Goal: Transaction & Acquisition: Purchase product/service

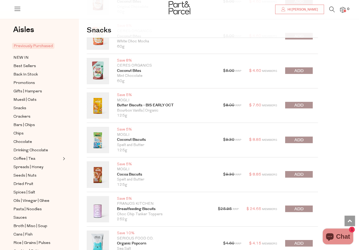
scroll to position [498, 0]
click at [305, 104] on button "submit" at bounding box center [299, 105] width 28 height 7
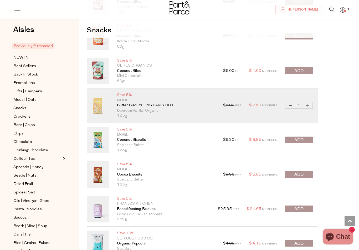
click at [306, 139] on button "submit" at bounding box center [299, 140] width 28 height 7
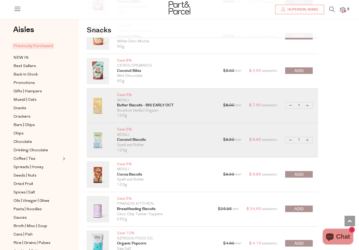
click at [305, 173] on button "submit" at bounding box center [299, 174] width 28 height 7
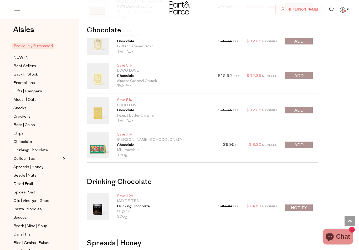
scroll to position [1437, 0]
click at [306, 107] on button "submit" at bounding box center [299, 110] width 28 height 7
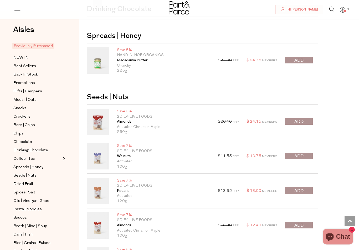
scroll to position [1645, 0]
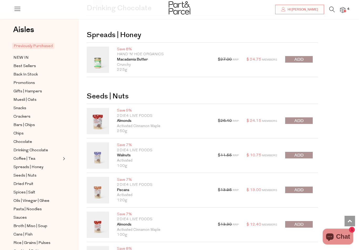
click at [304, 152] on button "submit" at bounding box center [299, 155] width 28 height 7
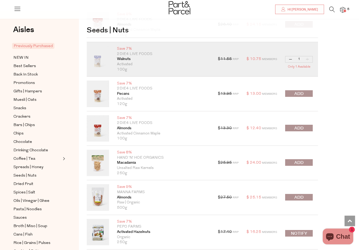
scroll to position [1741, 0]
click at [305, 194] on button "submit" at bounding box center [299, 197] width 28 height 7
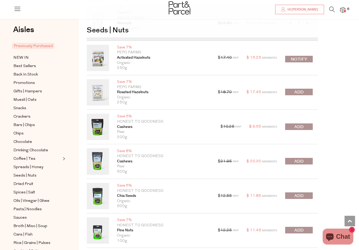
scroll to position [1916, 0]
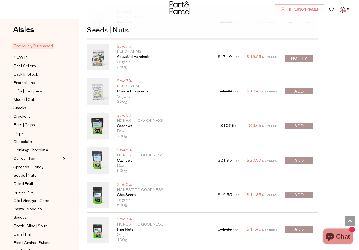
click at [306, 226] on button "submit" at bounding box center [299, 229] width 28 height 7
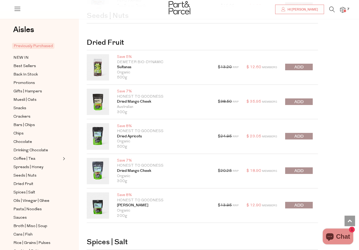
scroll to position [2210, 0]
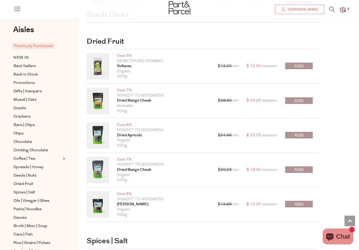
click at [305, 167] on button "submit" at bounding box center [299, 170] width 28 height 7
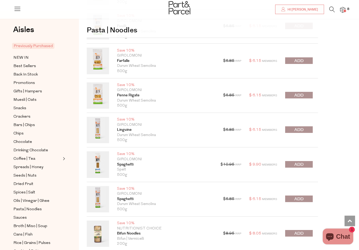
scroll to position [3333, 0]
click at [303, 127] on span "submit" at bounding box center [299, 130] width 9 height 6
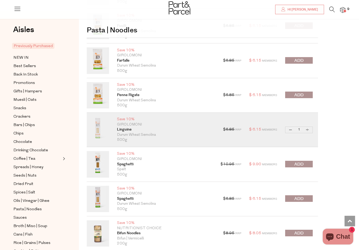
click at [310, 127] on button "Increase Linguine" at bounding box center [308, 130] width 6 height 6
type input "2"
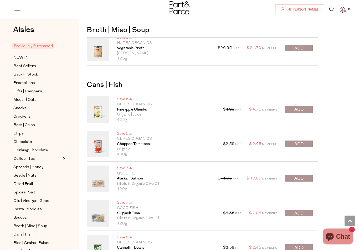
scroll to position [3987, 0]
click at [304, 106] on span "submit" at bounding box center [299, 109] width 9 height 6
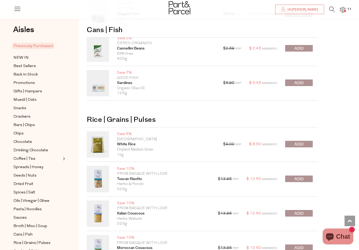
scroll to position [4186, 0]
click at [306, 140] on button "submit" at bounding box center [299, 143] width 28 height 7
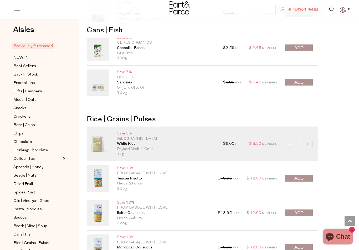
click at [310, 141] on button "Increase White Rice" at bounding box center [308, 144] width 6 height 6
type input "2"
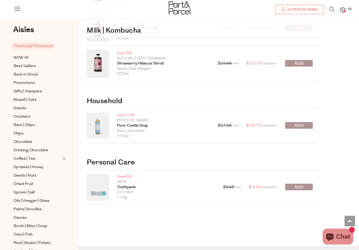
scroll to position [4807, 0]
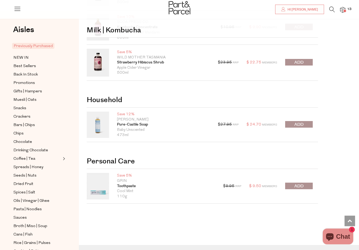
click at [335, 8] on icon at bounding box center [333, 10] width 6 height 6
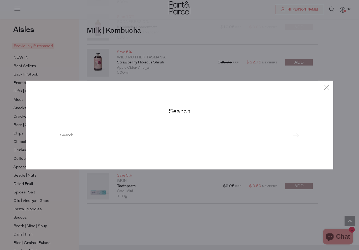
click at [177, 137] on input "search" at bounding box center [179, 135] width 239 height 4
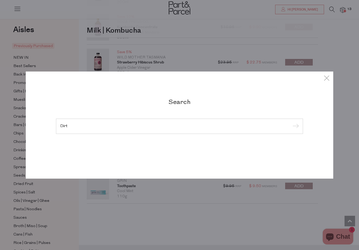
type input "Dirt"
click at [295, 130] on input "submit" at bounding box center [295, 127] width 8 height 8
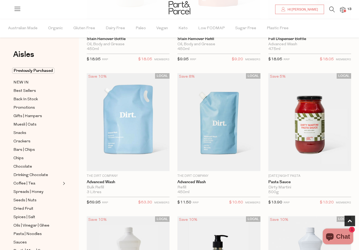
scroll to position [134, 0]
click at [243, 167] on span "Add To Parcel" at bounding box center [219, 164] width 80 height 11
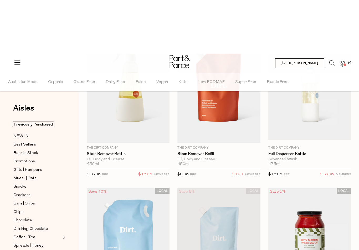
scroll to position [0, 0]
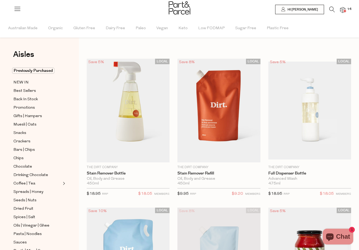
click at [335, 7] on icon at bounding box center [333, 10] width 6 height 6
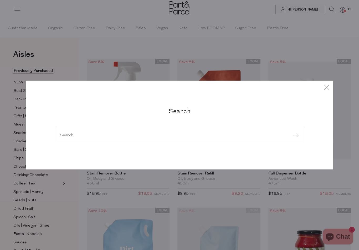
click at [201, 114] on h2 "Search" at bounding box center [179, 111] width 247 height 8
click at [227, 137] on input "search" at bounding box center [179, 135] width 239 height 4
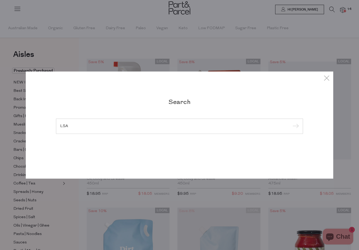
type input "LSA"
click at [295, 127] on input "submit" at bounding box center [295, 127] width 8 height 8
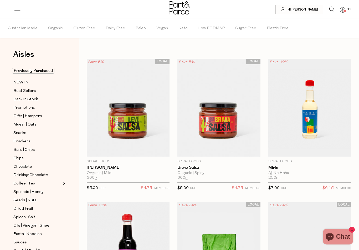
click at [335, 7] on icon at bounding box center [333, 10] width 6 height 6
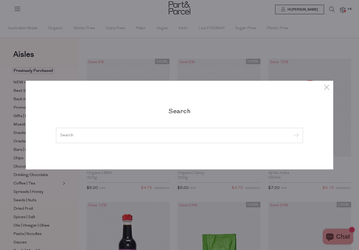
click at [197, 122] on div "Search" at bounding box center [179, 125] width 255 height 36
click at [185, 137] on input "search" at bounding box center [179, 135] width 239 height 4
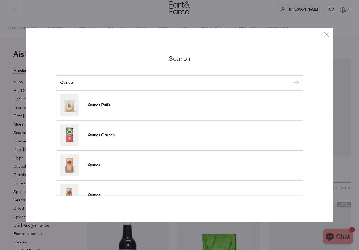
type input "Quinoa"
click at [295, 83] on input "submit" at bounding box center [295, 83] width 8 height 8
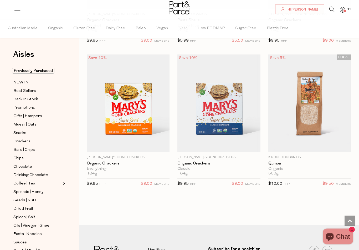
scroll to position [1292, 0]
click at [334, 148] on span "Add To Parcel" at bounding box center [310, 146] width 80 height 11
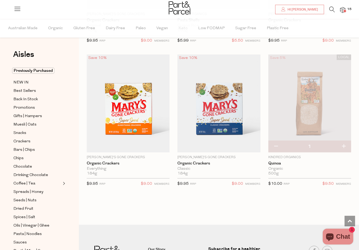
scroll to position [1292, 0]
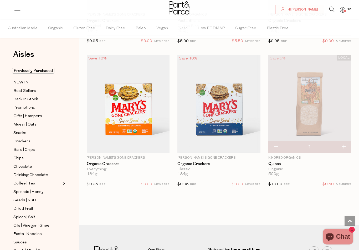
click at [334, 11] on icon at bounding box center [333, 10] width 6 height 6
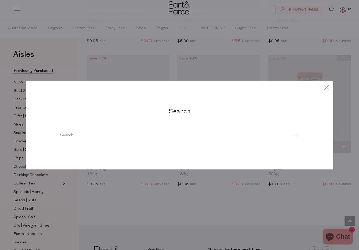
click at [182, 137] on input "search" at bounding box center [179, 135] width 239 height 4
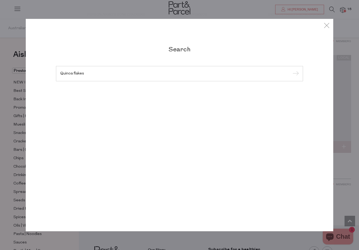
type input "Quinoa flakes"
click at [295, 78] on input "submit" at bounding box center [295, 74] width 8 height 8
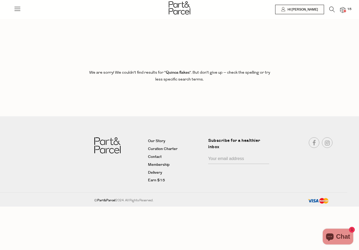
click at [335, 10] on icon at bounding box center [333, 10] width 6 height 6
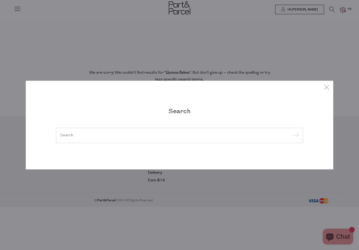
click at [196, 114] on h2 "Search" at bounding box center [179, 111] width 247 height 8
click at [210, 135] on input "search" at bounding box center [179, 135] width 239 height 4
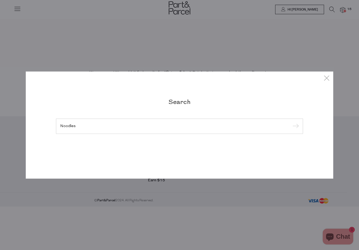
type input "Noodles"
click at [295, 127] on input "submit" at bounding box center [295, 127] width 8 height 8
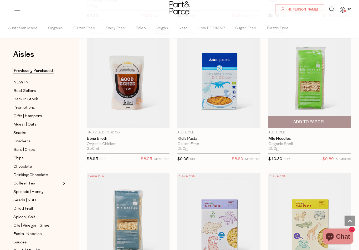
scroll to position [464, 0]
click at [330, 124] on span "Add To Parcel" at bounding box center [310, 121] width 80 height 11
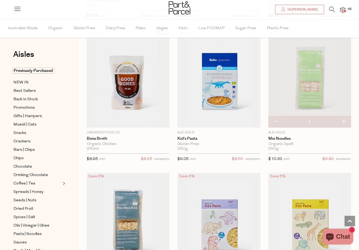
click at [335, 9] on icon at bounding box center [333, 10] width 6 height 6
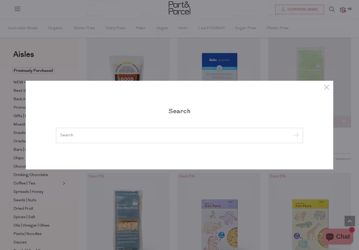
click at [175, 137] on input "search" at bounding box center [179, 135] width 239 height 4
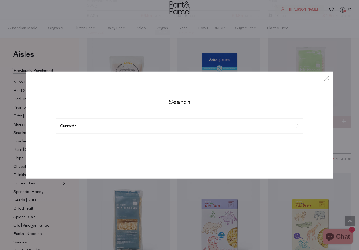
type input "Currants"
click at [295, 130] on input "submit" at bounding box center [295, 127] width 8 height 8
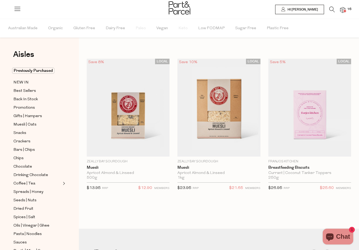
click at [335, 12] on icon at bounding box center [333, 10] width 6 height 6
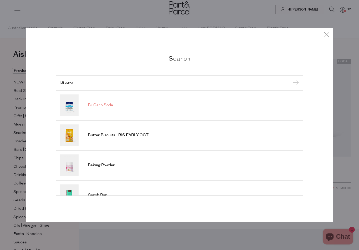
type input "Bi carb"
click at [107, 105] on span "Bi-Carb Soda" at bounding box center [100, 105] width 25 height 5
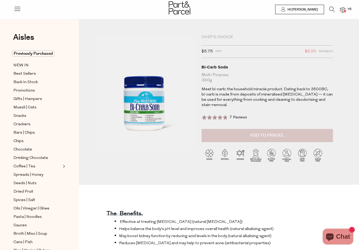
click at [280, 141] on button "Add to Parcel" at bounding box center [268, 135] width 132 height 13
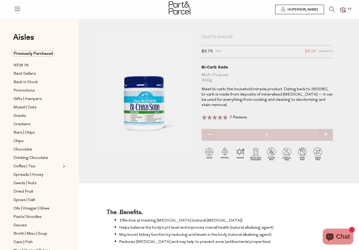
click at [335, 10] on icon at bounding box center [333, 10] width 6 height 6
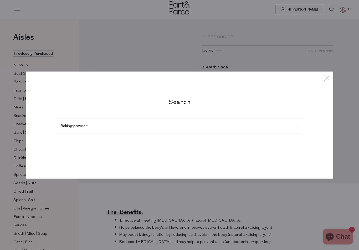
type input "Baking powder"
click at [295, 127] on input "submit" at bounding box center [295, 127] width 8 height 8
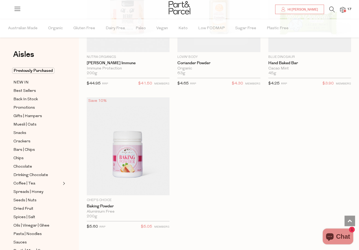
scroll to position [683, 0]
click at [158, 192] on span "Add To Parcel" at bounding box center [128, 189] width 80 height 11
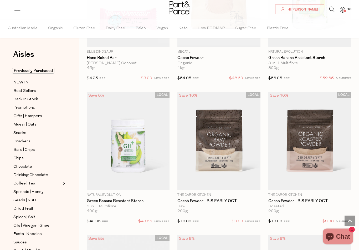
click at [346, 9] on img at bounding box center [342, 10] width 5 height 6
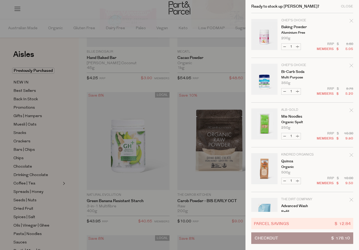
scroll to position [0, 0]
click at [69, 116] on div at bounding box center [179, 125] width 359 height 250
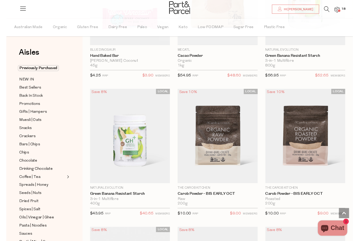
scroll to position [406, 0]
